Goal: Task Accomplishment & Management: Use online tool/utility

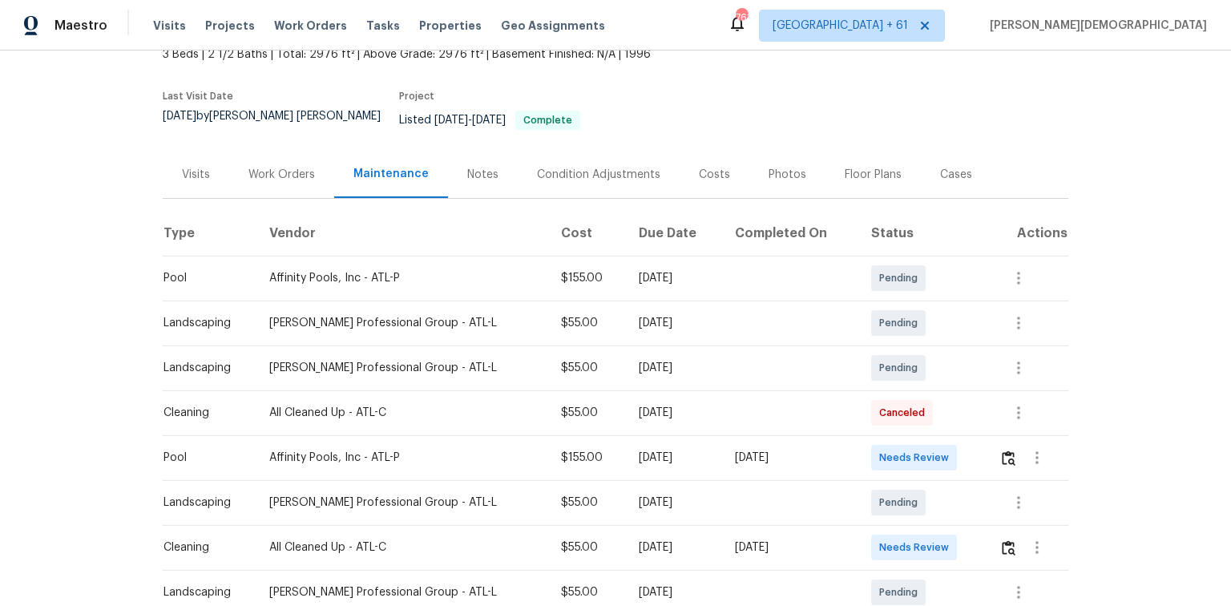
scroll to position [192, 0]
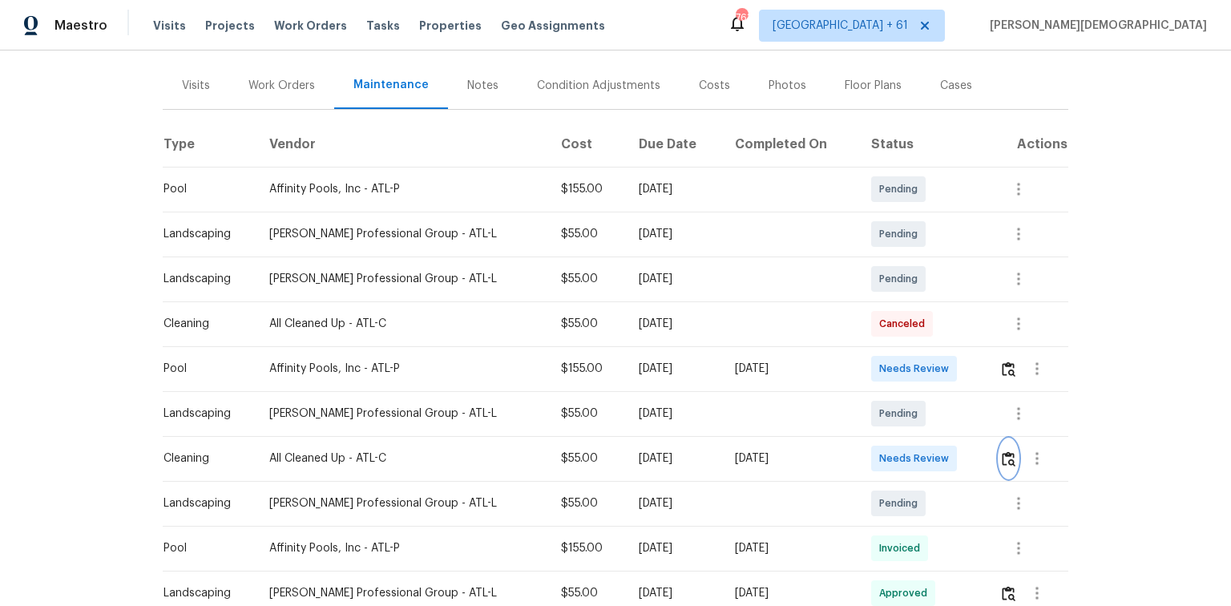
click at [875, 405] on img "button" at bounding box center [1009, 458] width 14 height 15
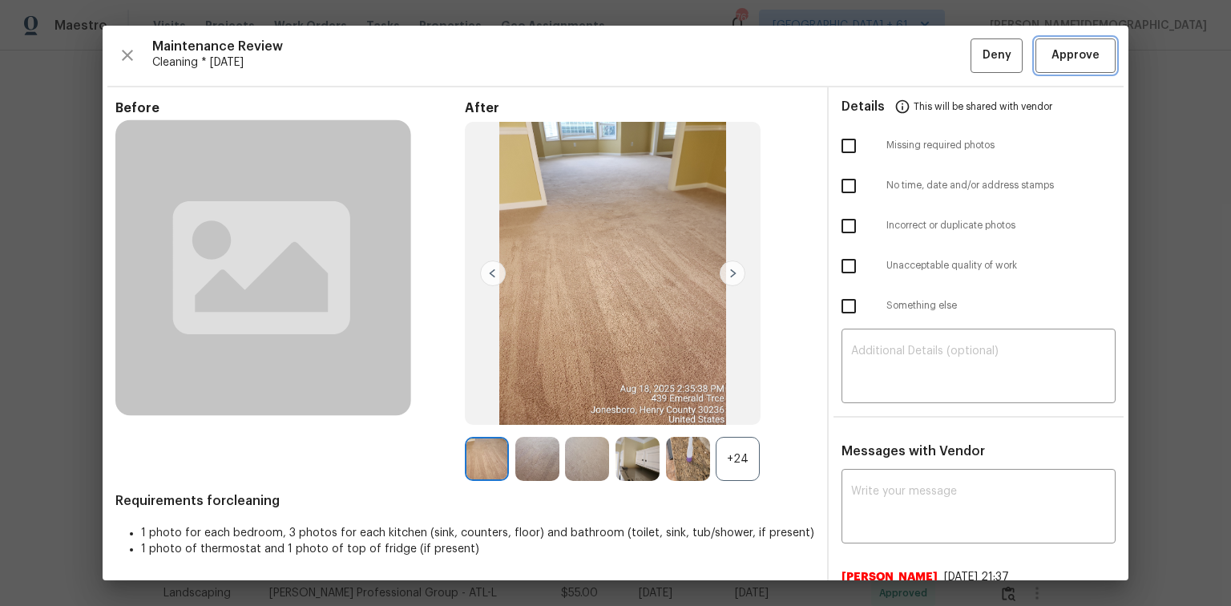
click at [875, 61] on span "Approve" at bounding box center [1075, 56] width 48 height 20
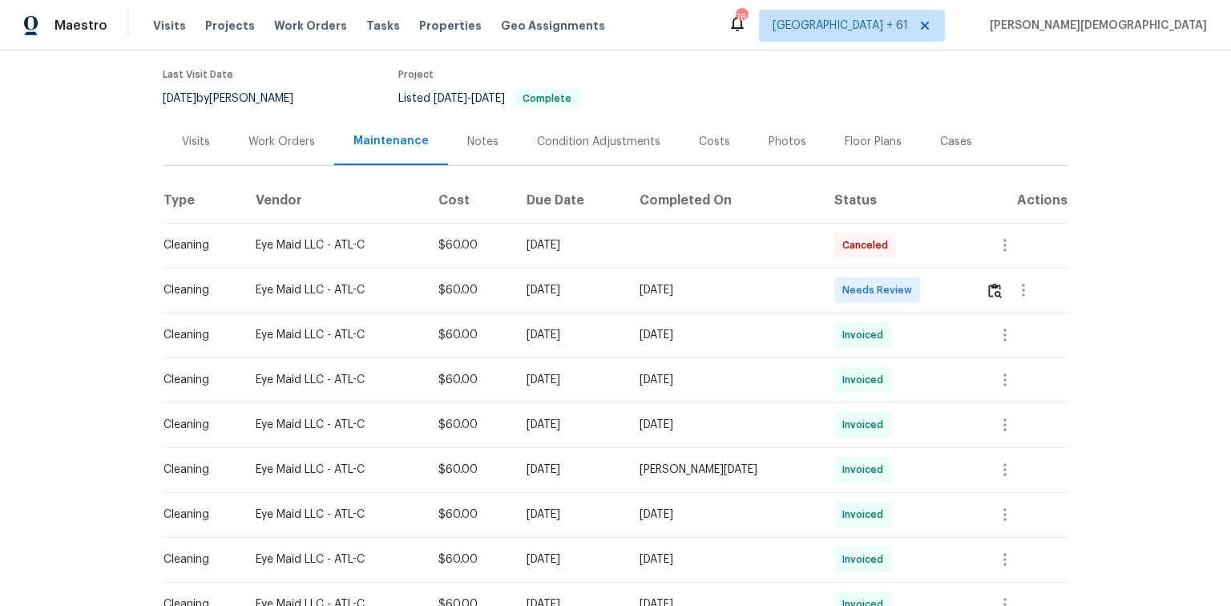
scroll to position [192, 0]
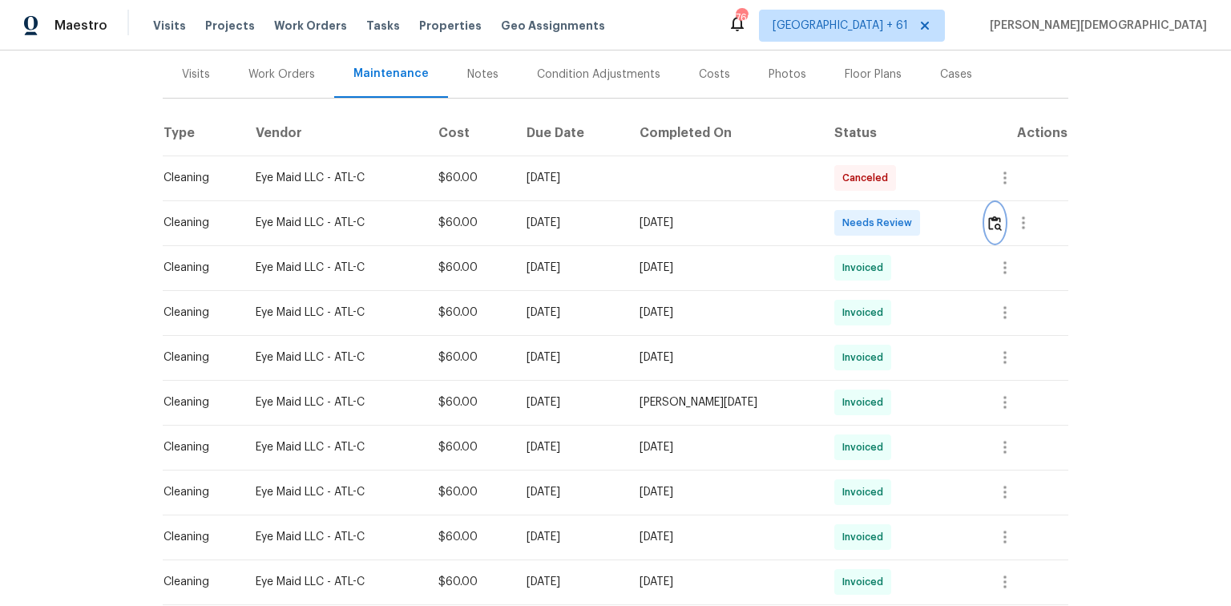
click at [875, 216] on img "button" at bounding box center [995, 223] width 14 height 15
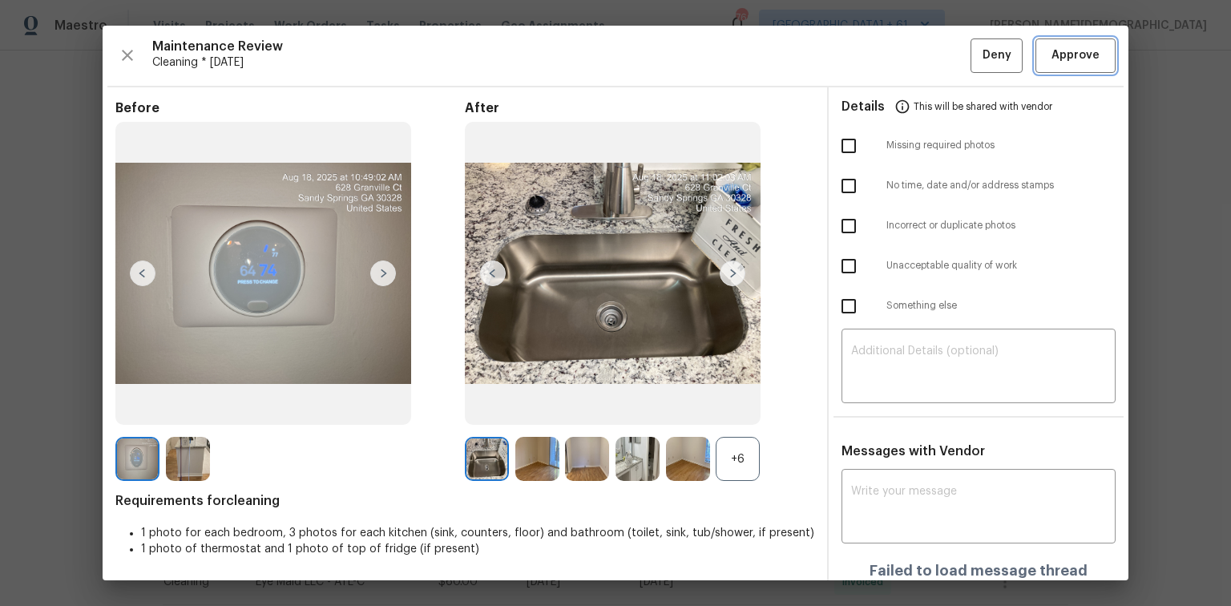
drag, startPoint x: 1091, startPoint y: 48, endPoint x: 1084, endPoint y: 58, distance: 12.0
click at [875, 48] on span "Approve" at bounding box center [1075, 56] width 54 height 20
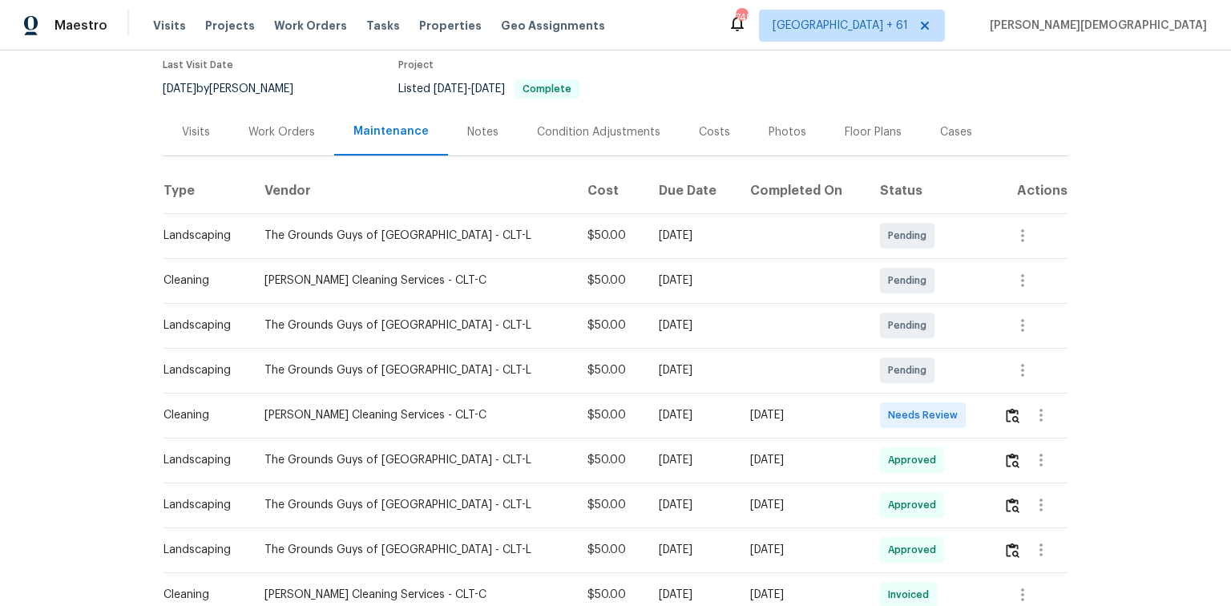
scroll to position [256, 0]
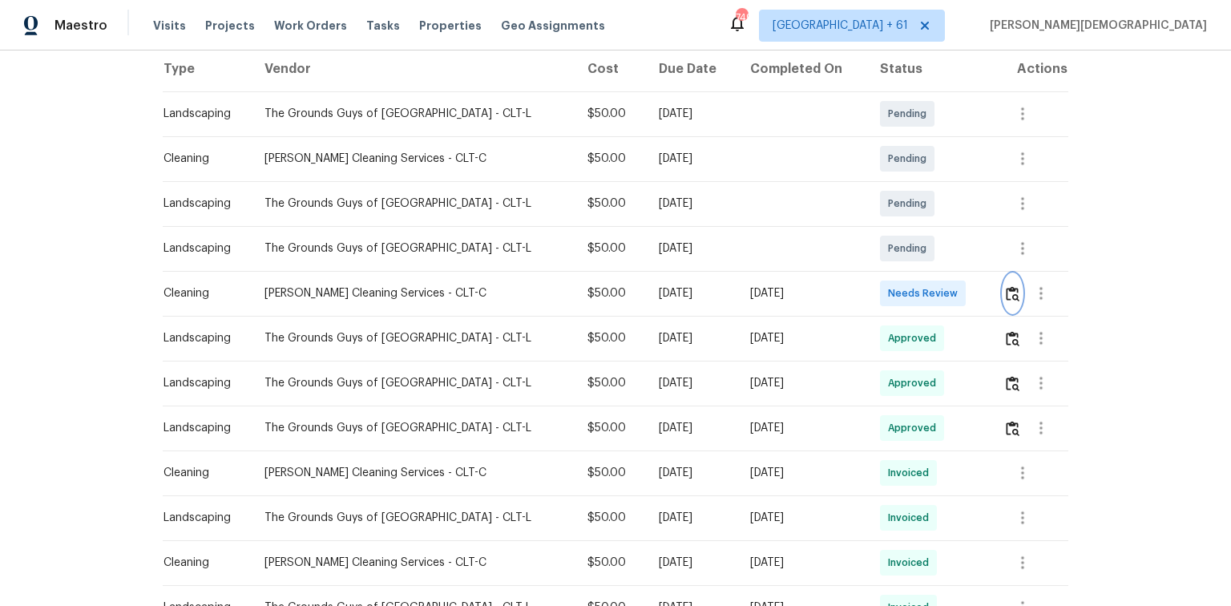
click at [875, 286] on img "button" at bounding box center [1013, 293] width 14 height 15
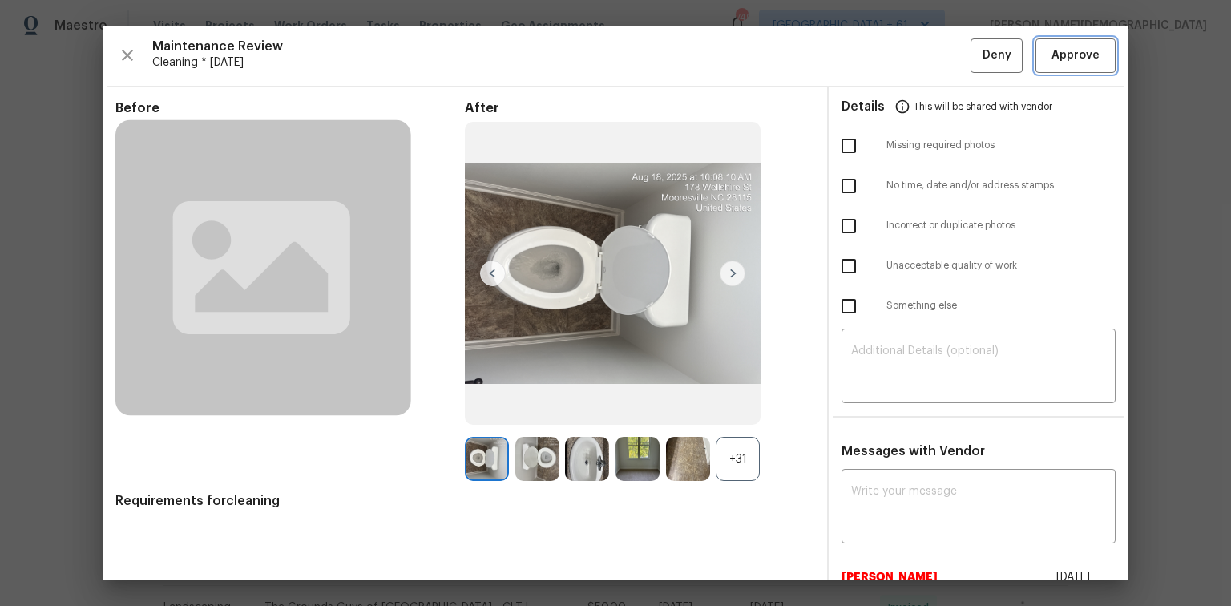
click at [875, 42] on button "Approve" at bounding box center [1075, 55] width 80 height 34
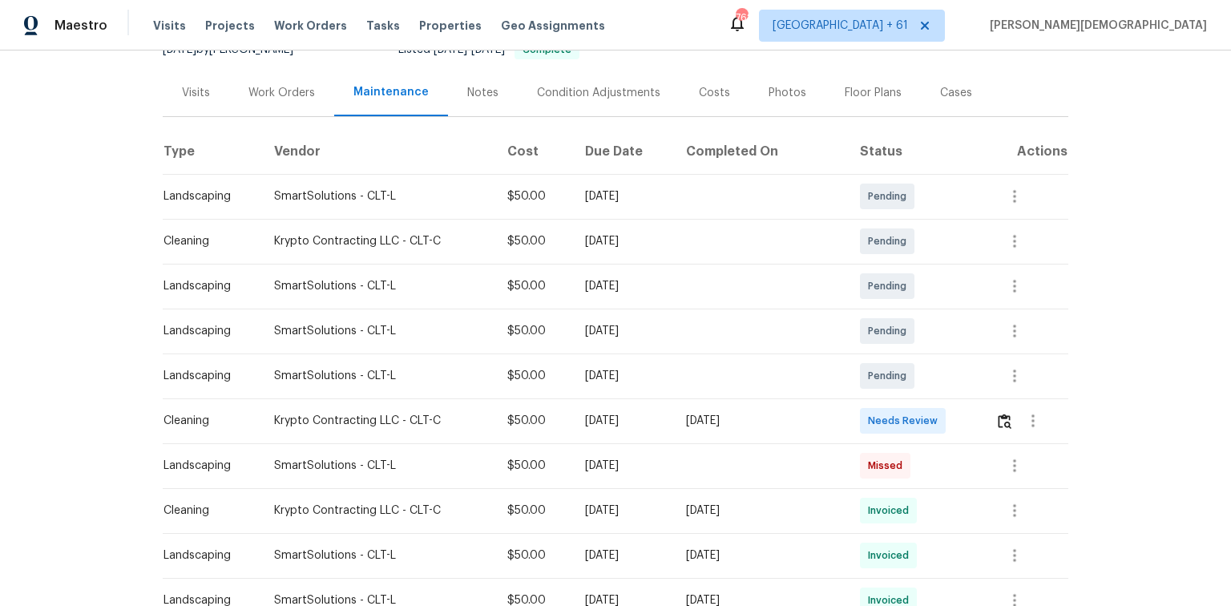
scroll to position [192, 0]
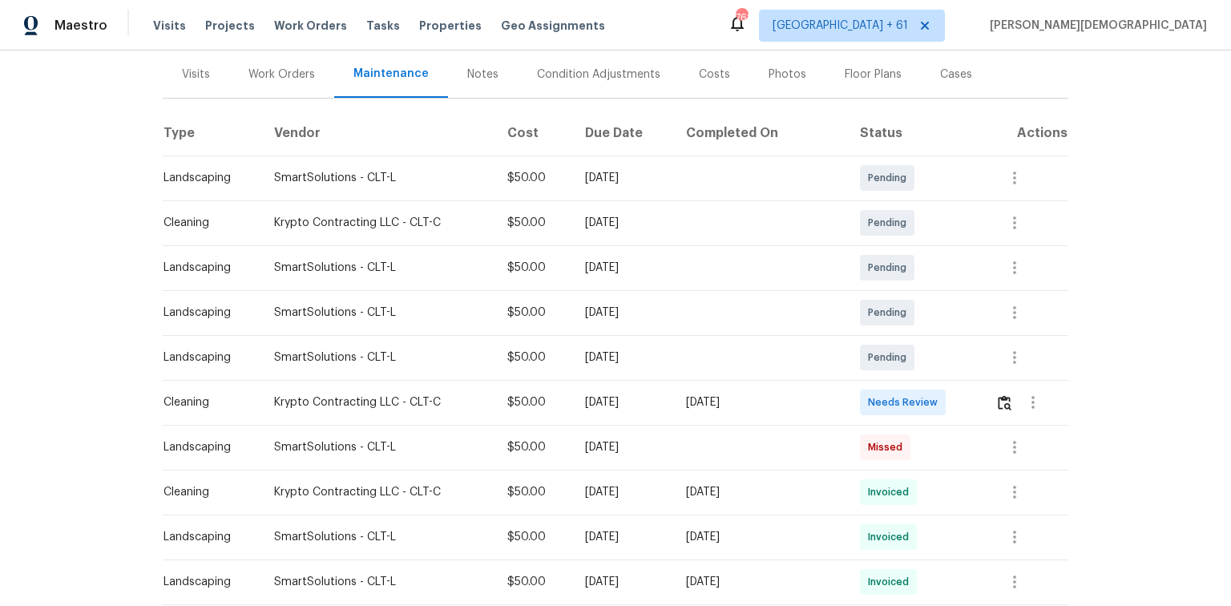
click at [875, 405] on td at bounding box center [1025, 447] width 86 height 45
click at [875, 401] on img "button" at bounding box center [1005, 402] width 14 height 15
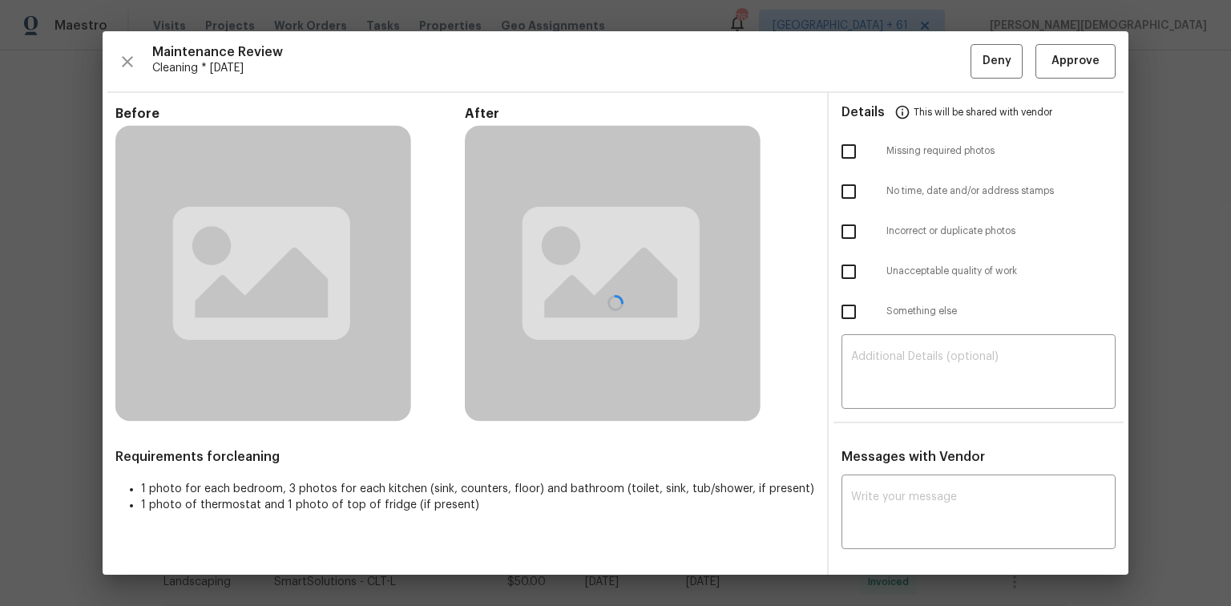
click at [875, 75] on div "Maintenance Review Cleaning * Mon, Aug 11 Deny Approve Before After Requirement…" at bounding box center [616, 302] width 1026 height 543
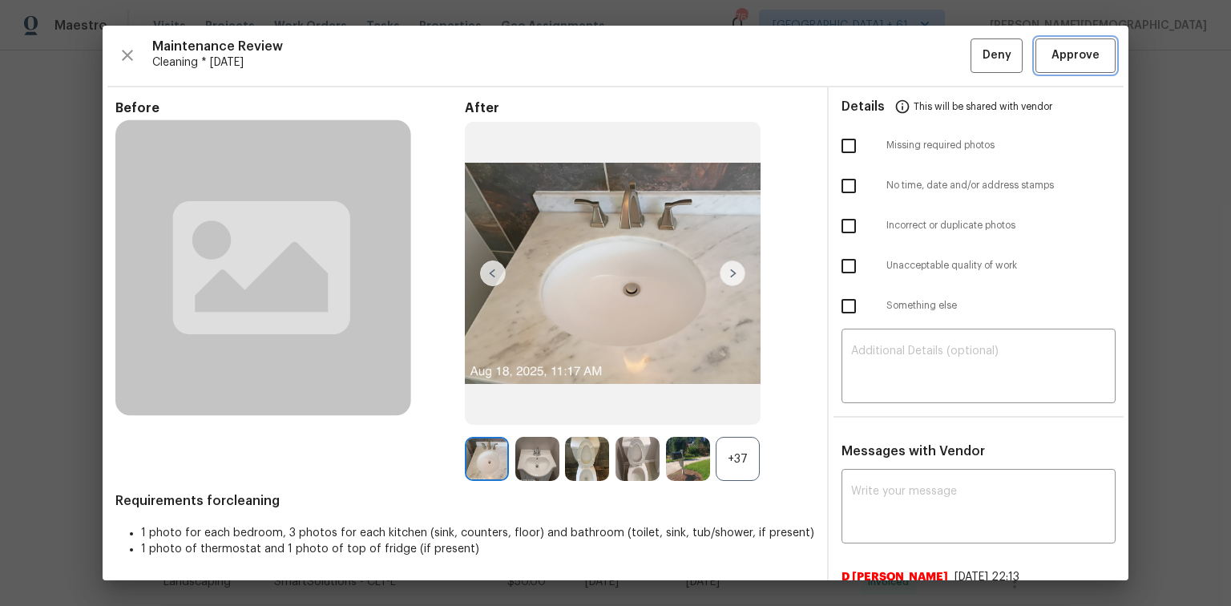
click at [875, 70] on button "Approve" at bounding box center [1075, 55] width 80 height 34
